Goal: Task Accomplishment & Management: Manage account settings

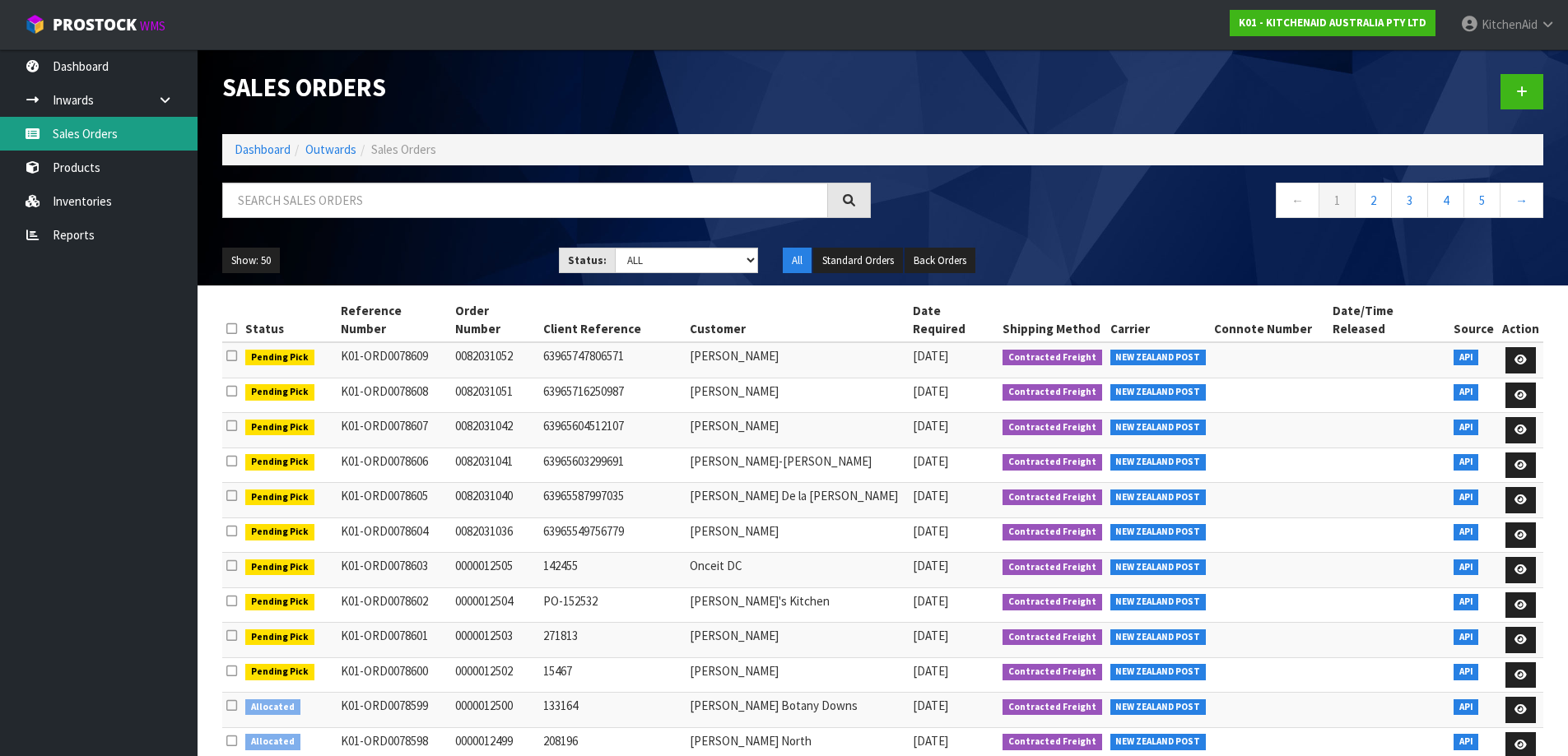
click at [94, 137] on link "Sales Orders" at bounding box center [98, 133] width 198 height 33
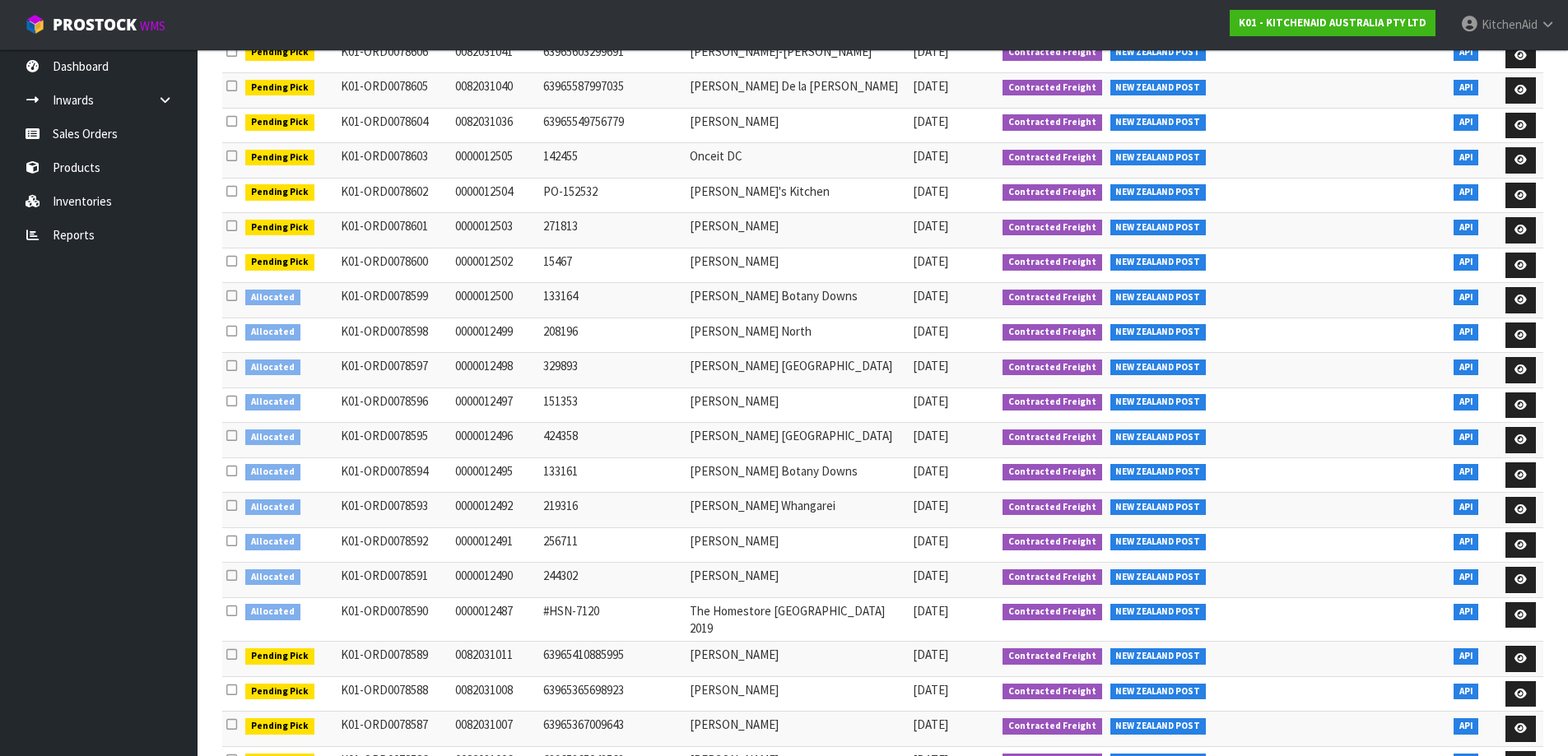
scroll to position [411, 0]
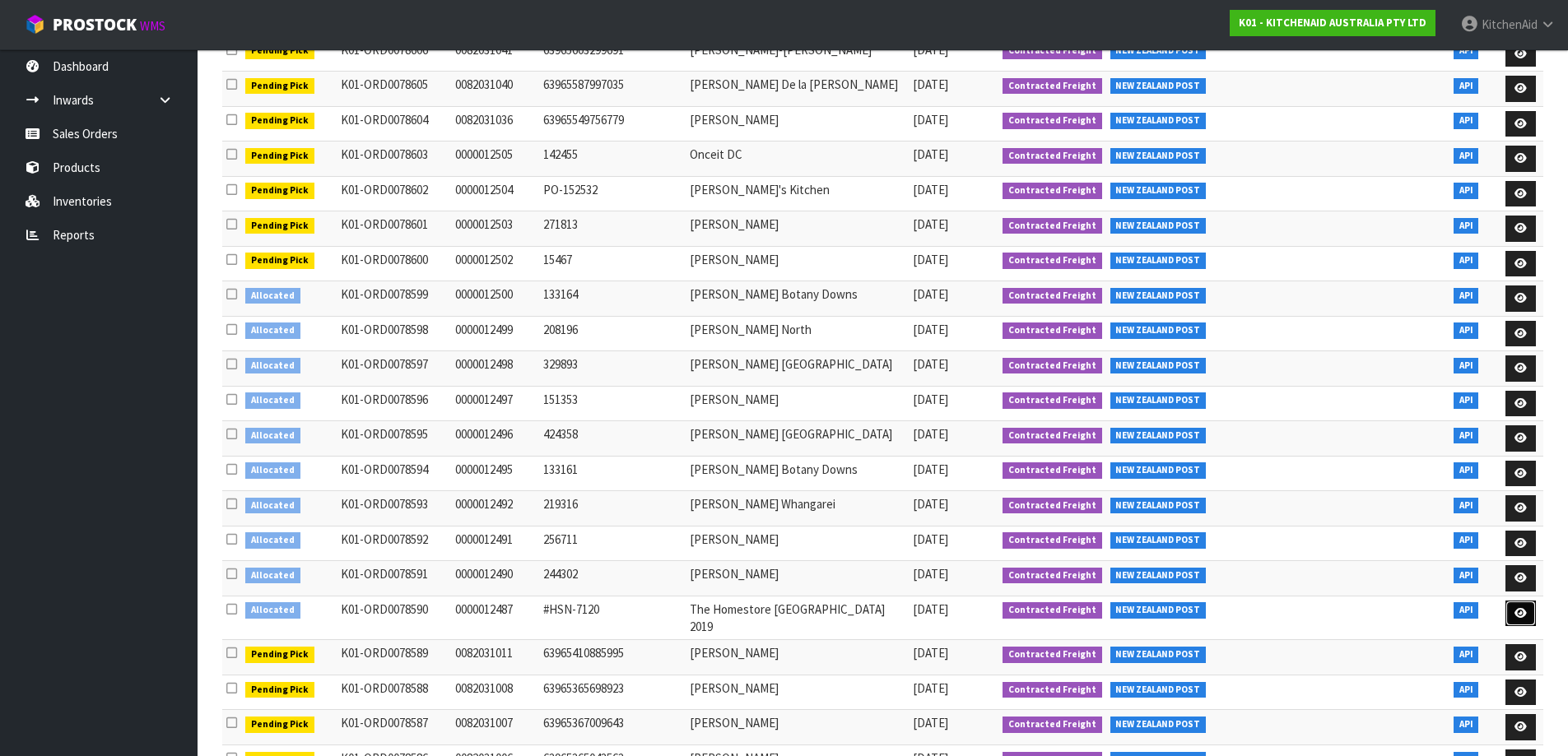
click at [1528, 601] on link at bounding box center [1521, 614] width 31 height 27
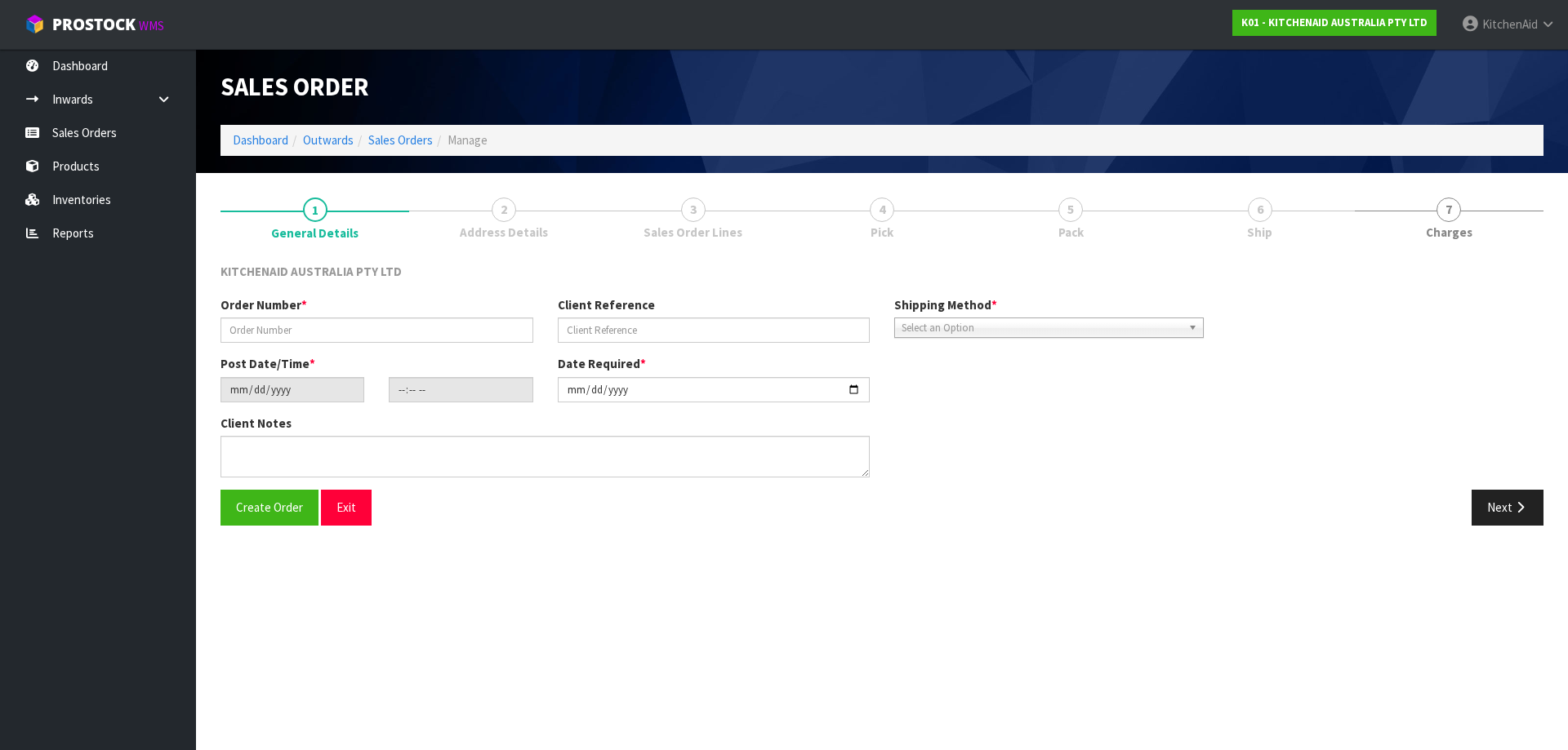
type input "0000012487"
type input "#HSN-7120"
type input "[DATE]"
type input "13:33:02.000"
type input "[DATE]"
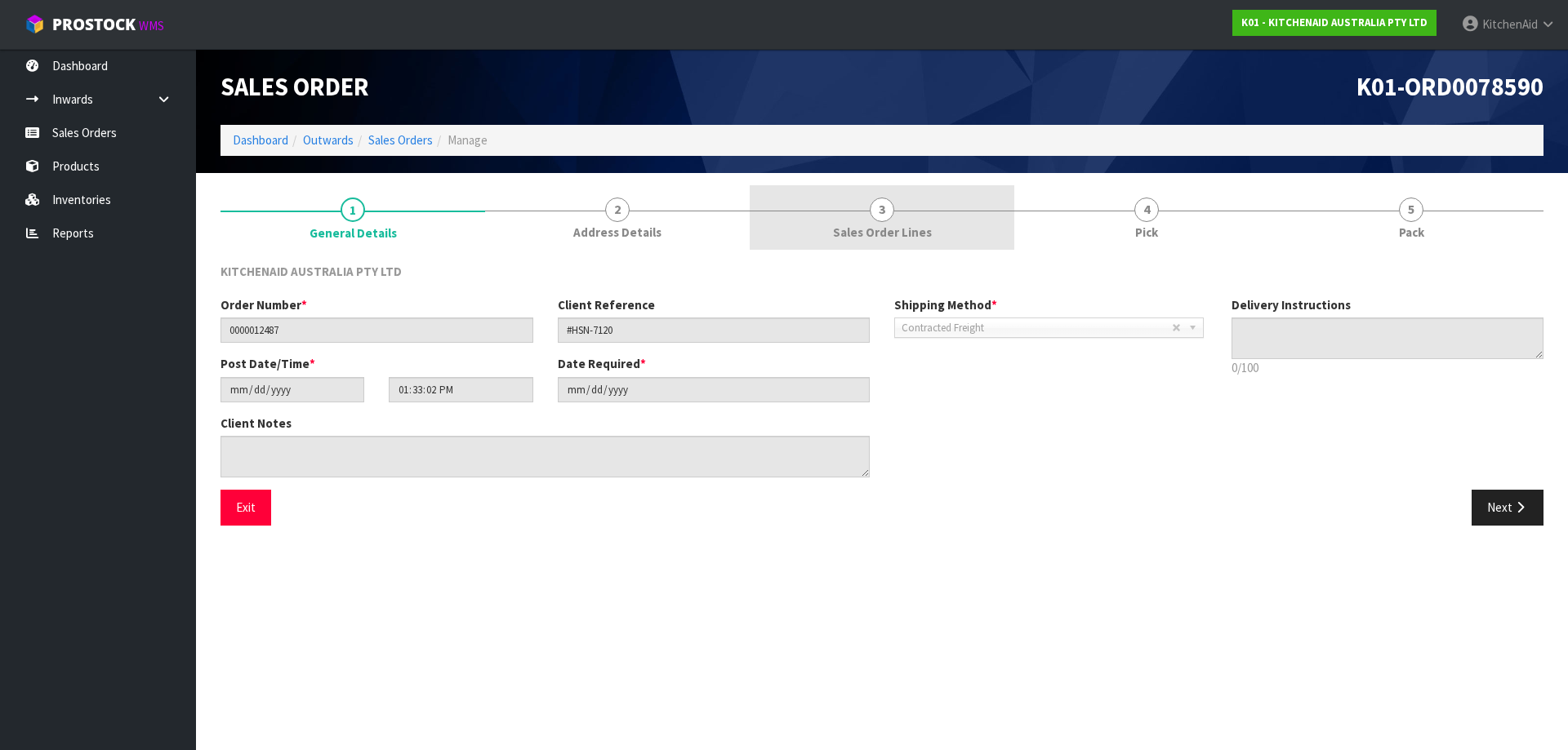
click at [873, 214] on span "3" at bounding box center [882, 210] width 25 height 25
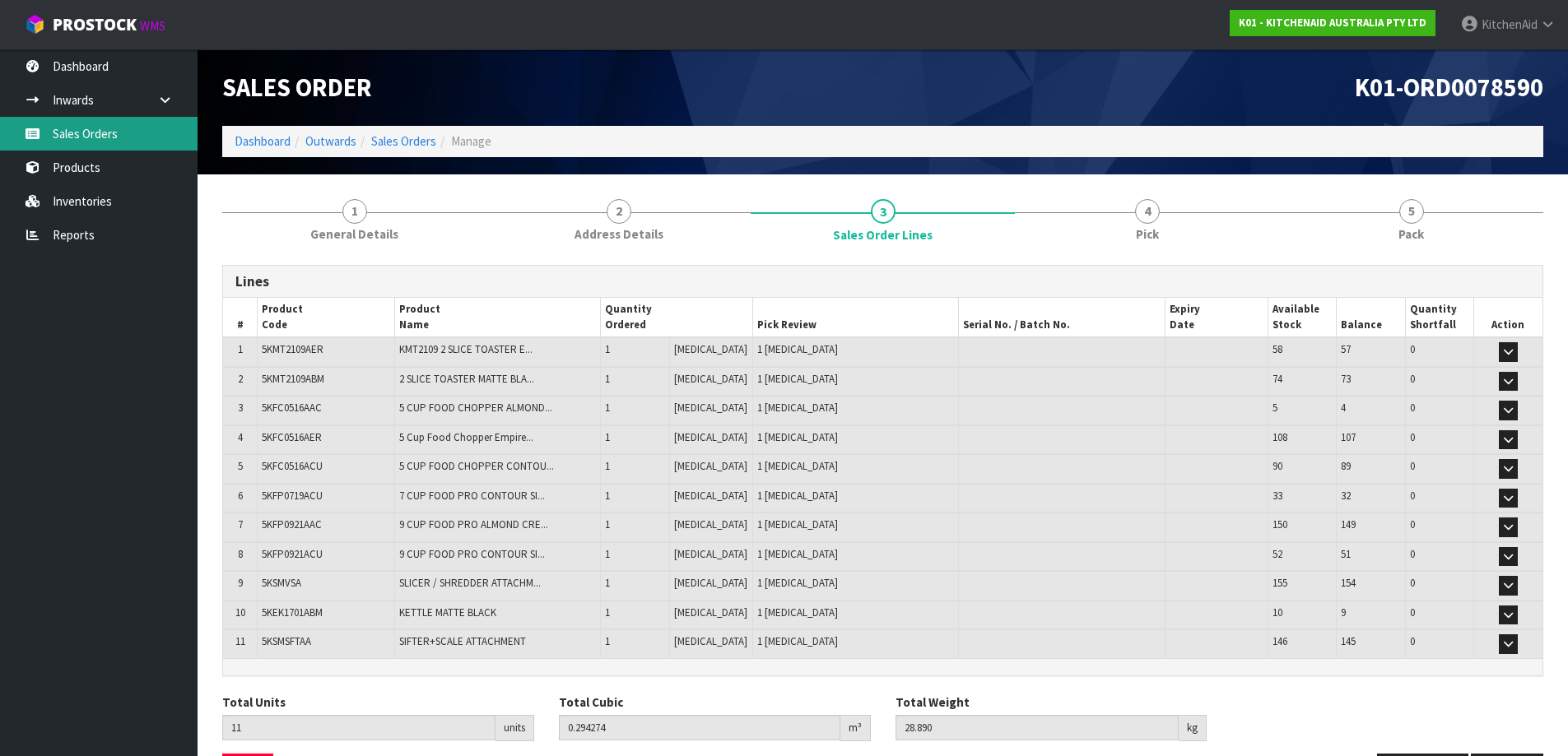
click at [83, 140] on link "Sales Orders" at bounding box center [98, 133] width 198 height 33
